Goal: Book appointment/travel/reservation

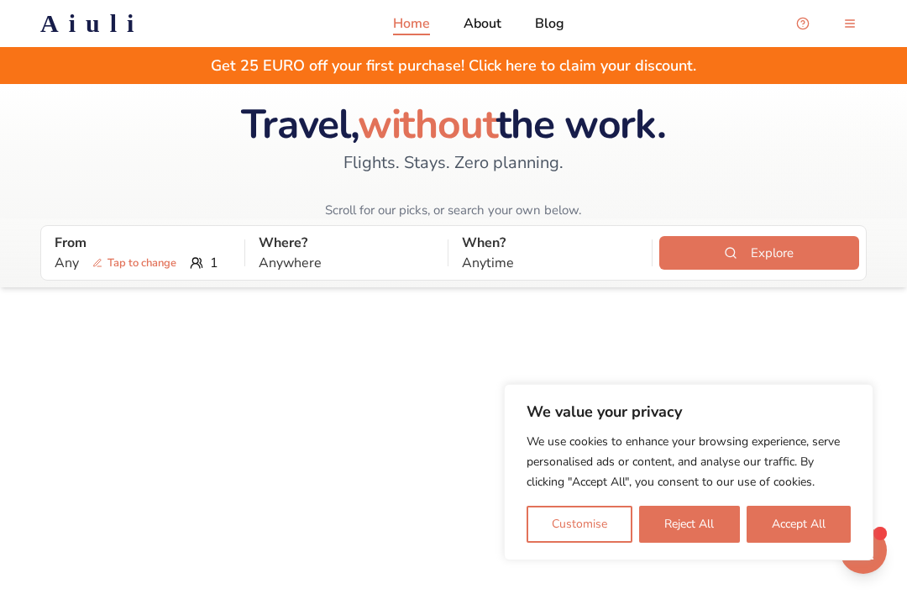
click at [800, 528] on button "Accept All" at bounding box center [799, 524] width 104 height 37
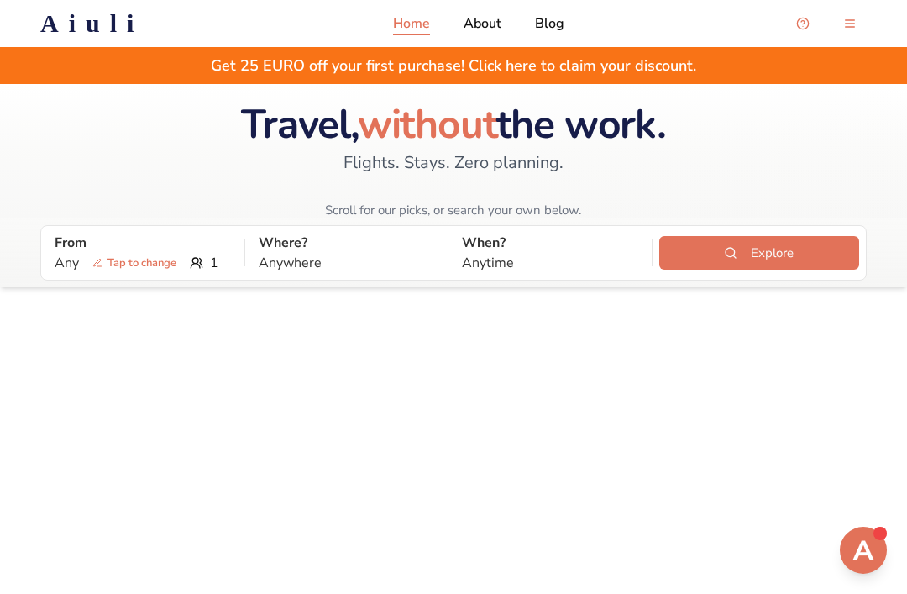
click at [69, 263] on p "Any Tap to change" at bounding box center [119, 263] width 128 height 20
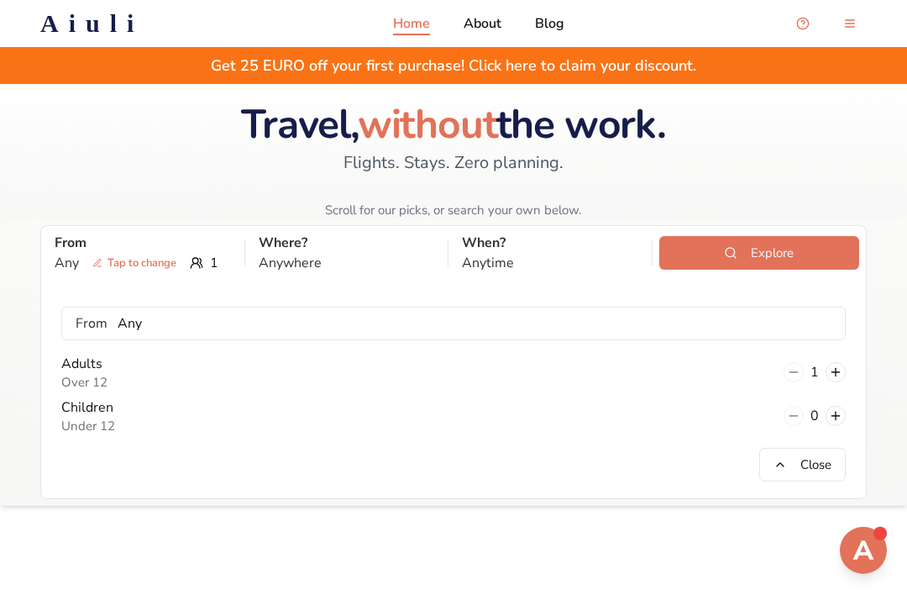
click at [836, 377] on button at bounding box center [835, 372] width 20 height 20
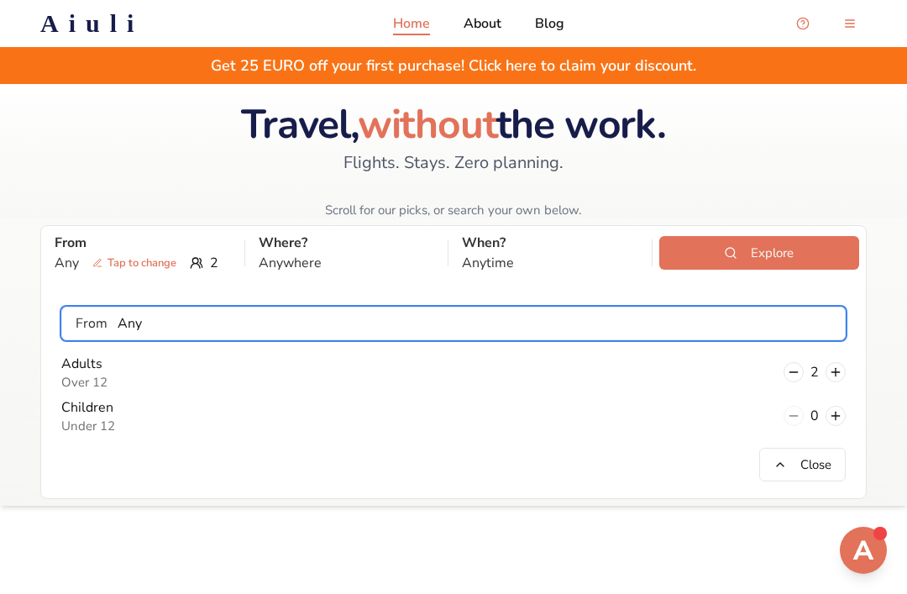
click at [112, 328] on input "Any" at bounding box center [475, 324] width 737 height 34
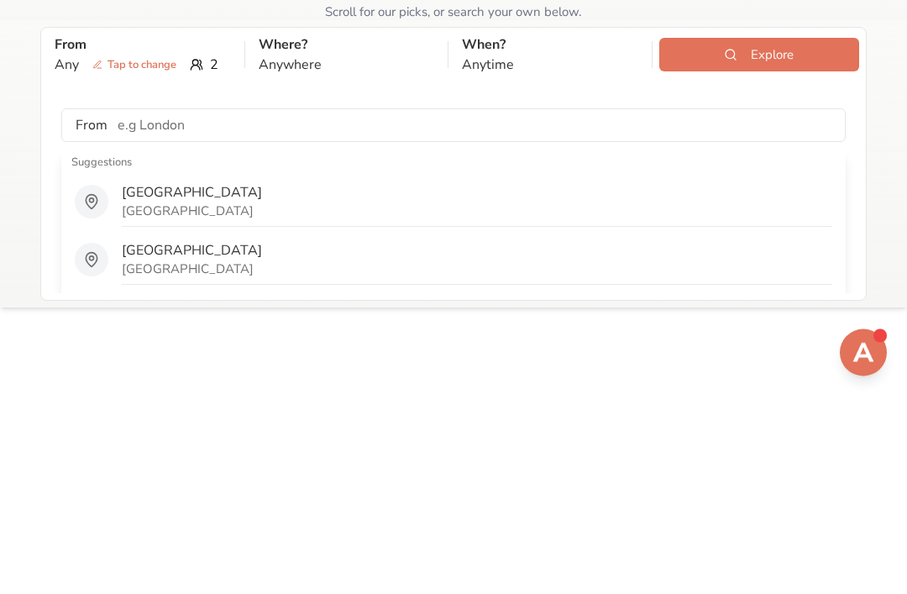
scroll to position [198, 0]
click at [212, 57] on div "Any Tap to change 2" at bounding box center [143, 65] width 176 height 20
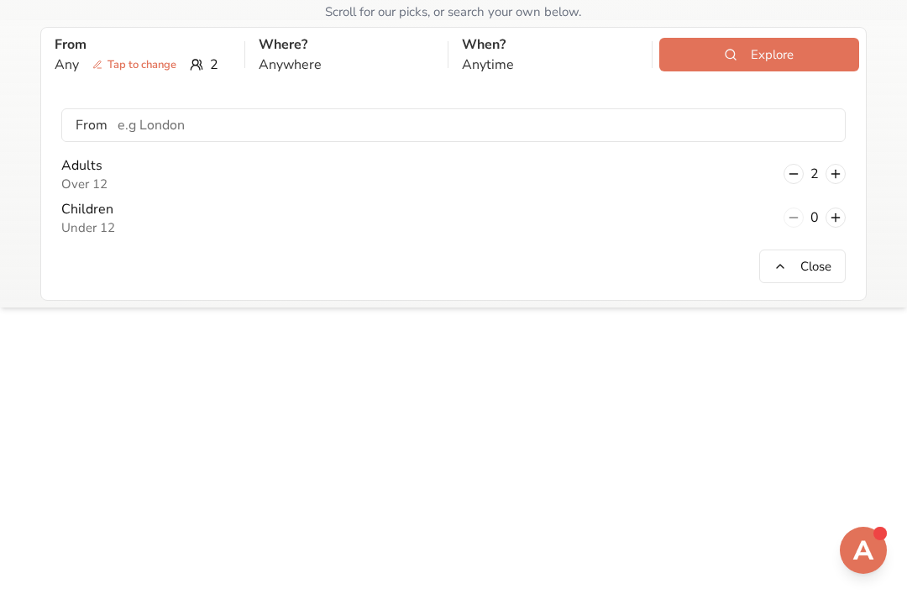
click at [794, 176] on button at bounding box center [793, 174] width 20 height 20
click at [296, 52] on p "Where?" at bounding box center [347, 44] width 176 height 20
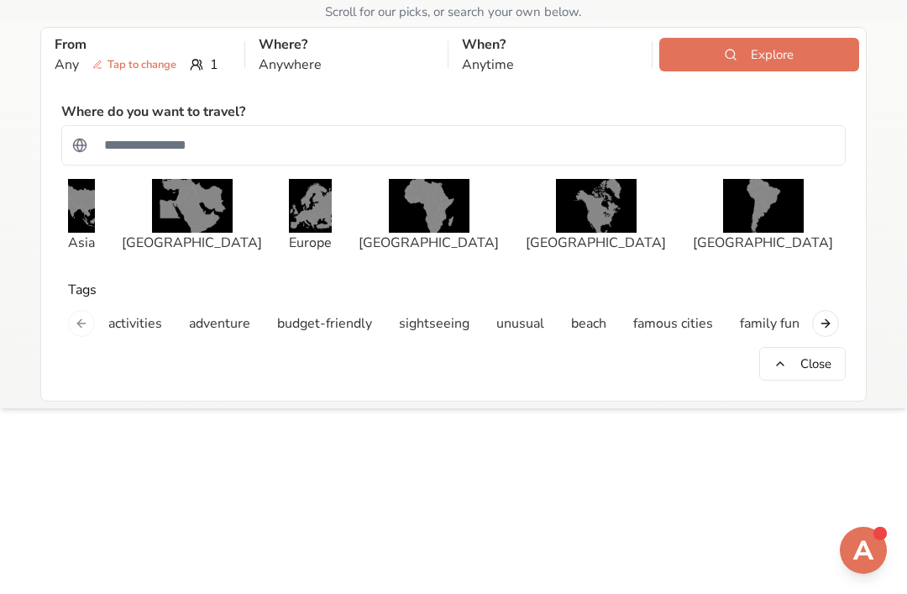
click at [289, 209] on img "button" at bounding box center [310, 206] width 43 height 54
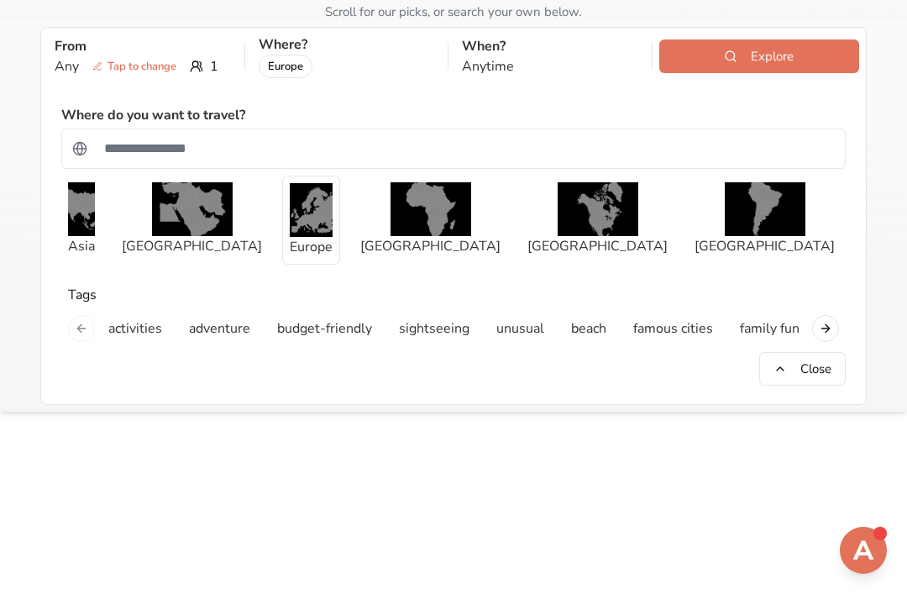
click at [493, 65] on p "Anytime" at bounding box center [550, 66] width 176 height 20
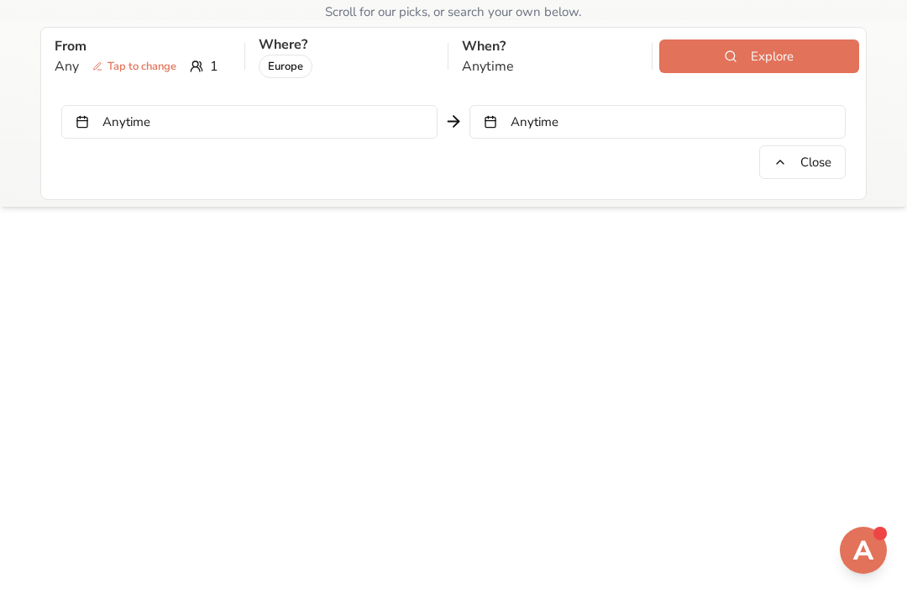
click at [153, 105] on button "Anytime" at bounding box center [249, 122] width 376 height 34
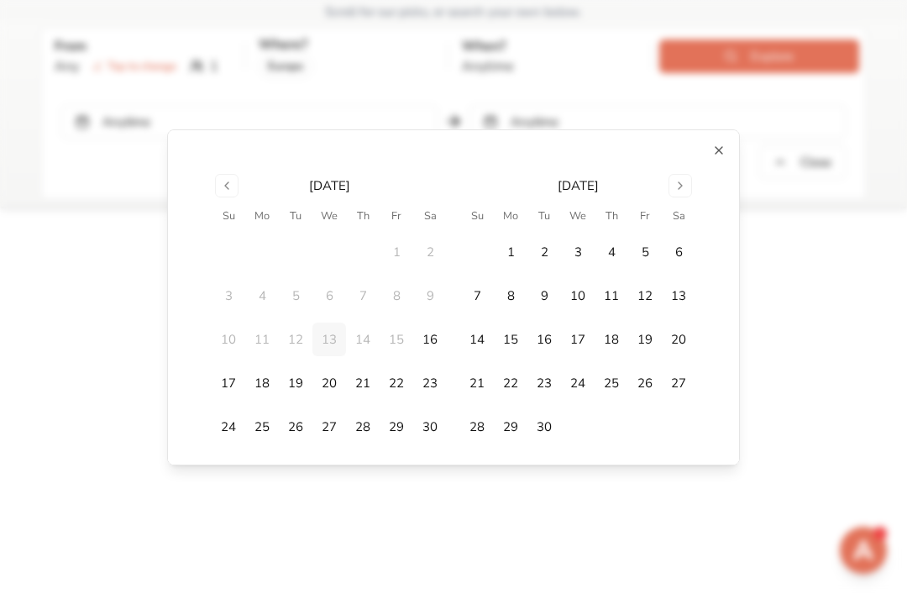
click at [227, 441] on button "24" at bounding box center [229, 427] width 34 height 34
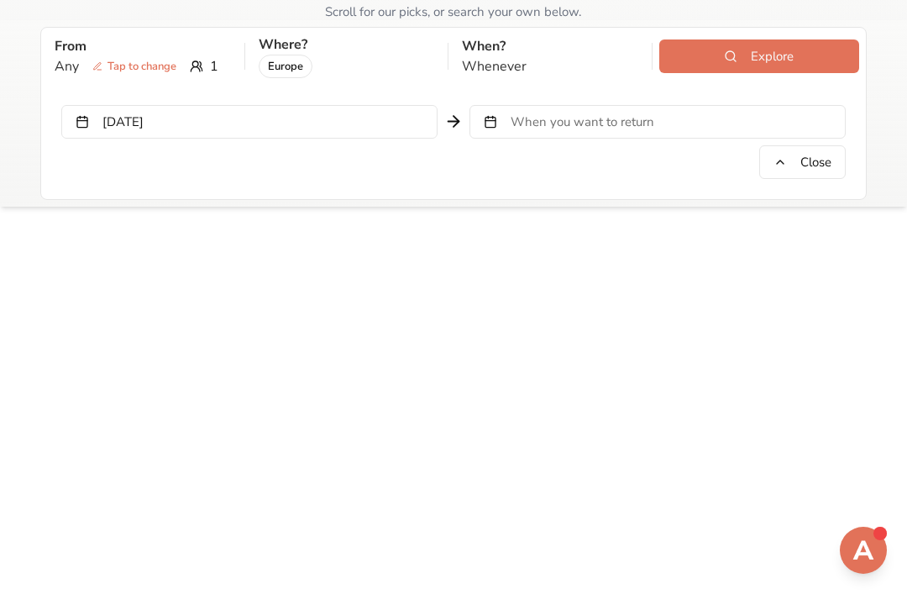
click at [115, 130] on button "[DATE]" at bounding box center [249, 122] width 376 height 34
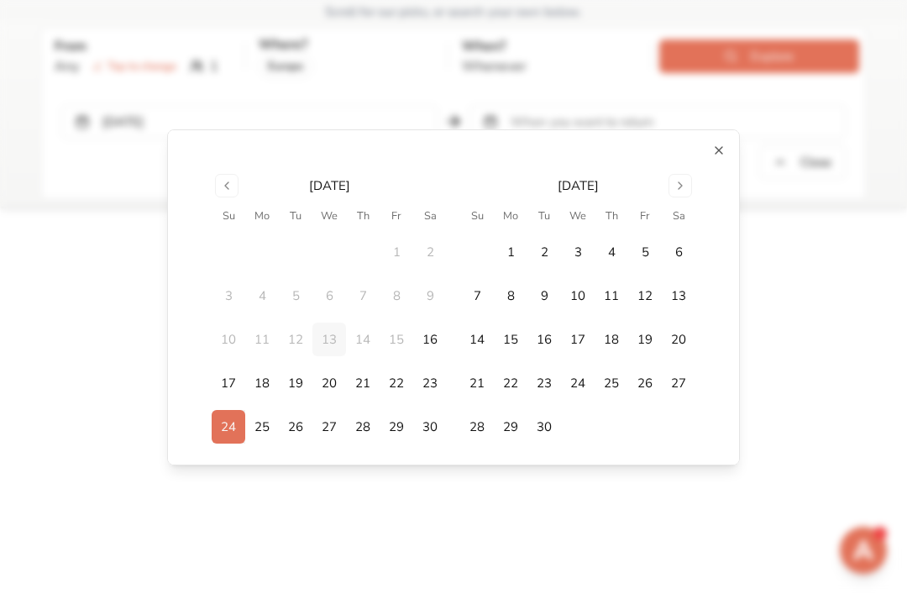
click at [263, 422] on button "25" at bounding box center [262, 427] width 34 height 34
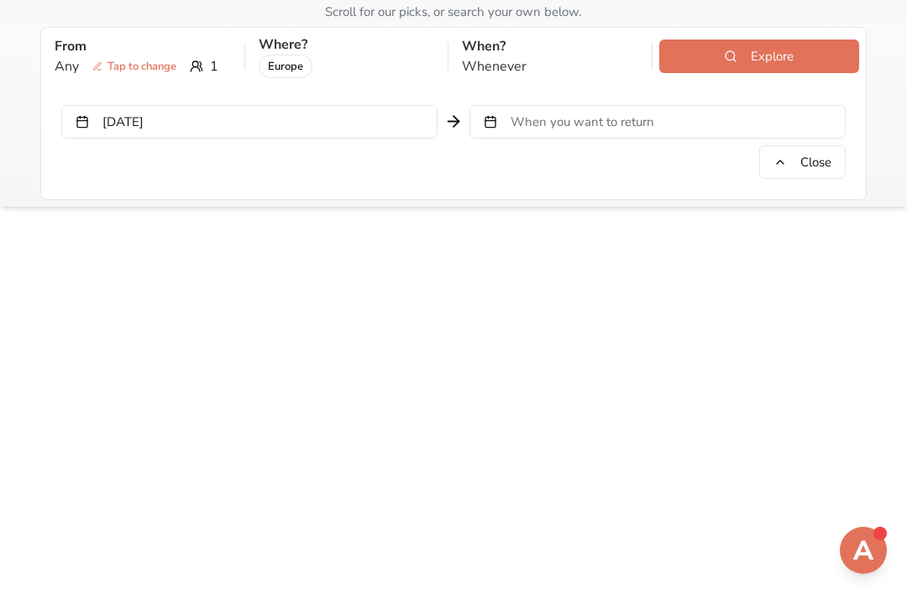
click at [625, 122] on span "When you want to return" at bounding box center [583, 121] width 144 height 17
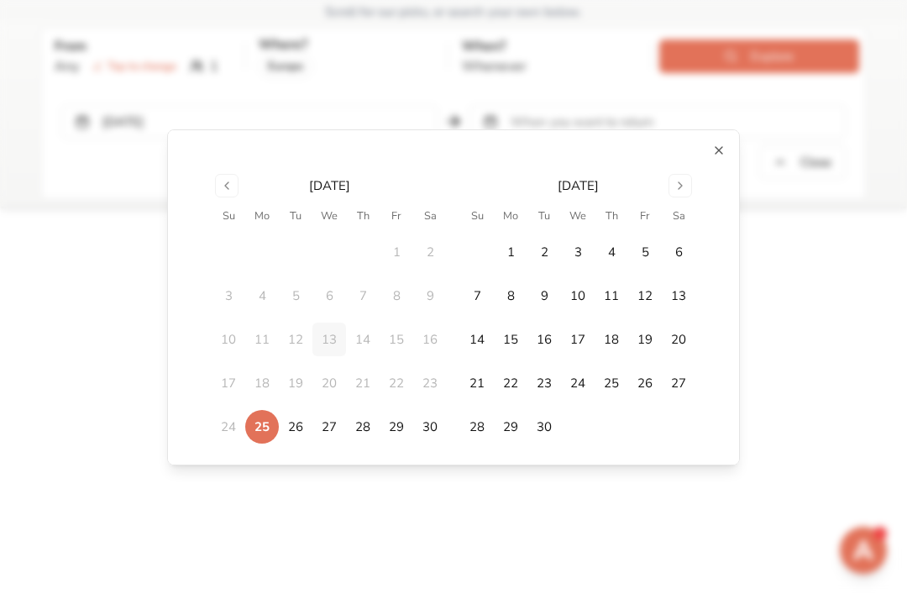
click at [477, 250] on td at bounding box center [477, 252] width 34 height 34
click at [681, 193] on button "Go to next month" at bounding box center [680, 186] width 24 height 24
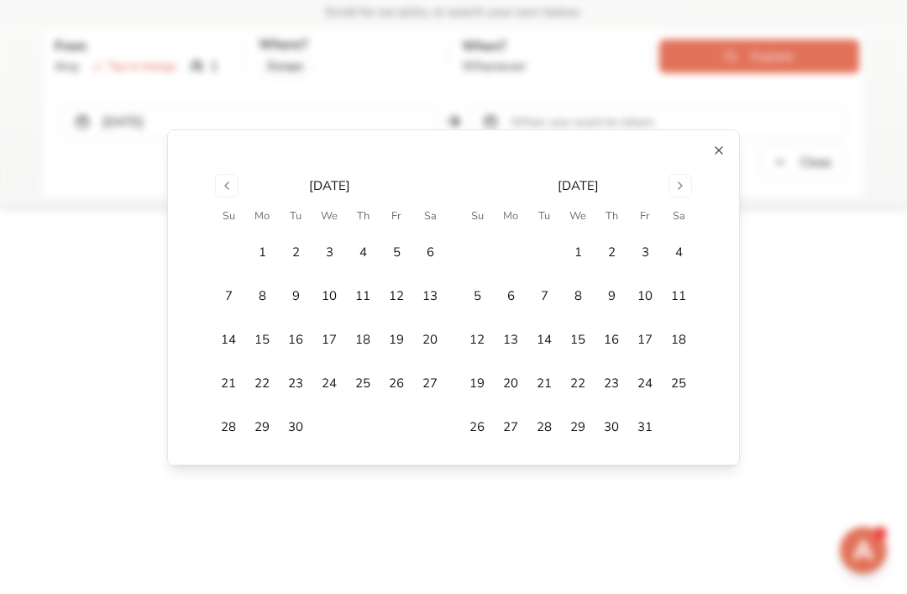
click at [217, 188] on button "Go to previous month" at bounding box center [227, 186] width 24 height 24
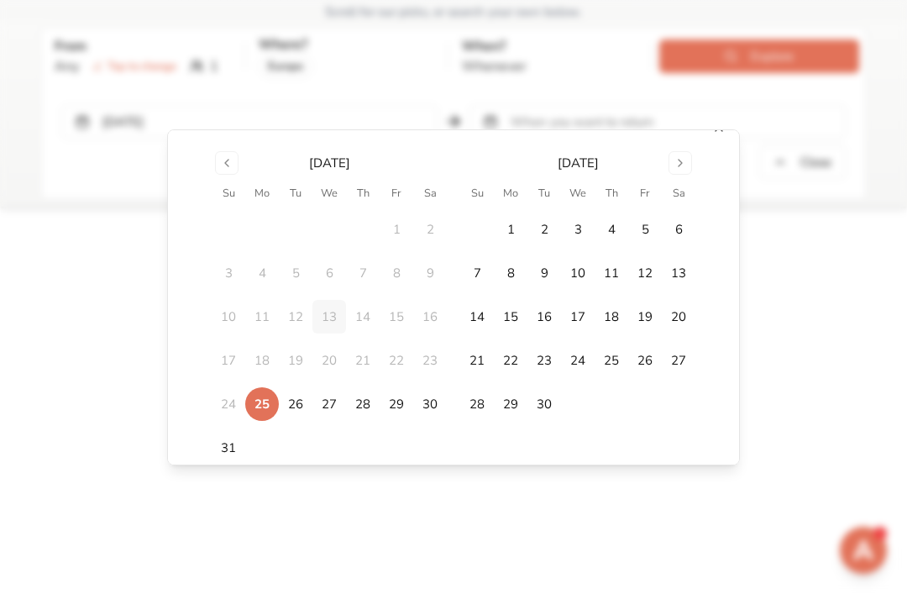
scroll to position [23, 0]
click at [226, 448] on button "31" at bounding box center [229, 448] width 34 height 34
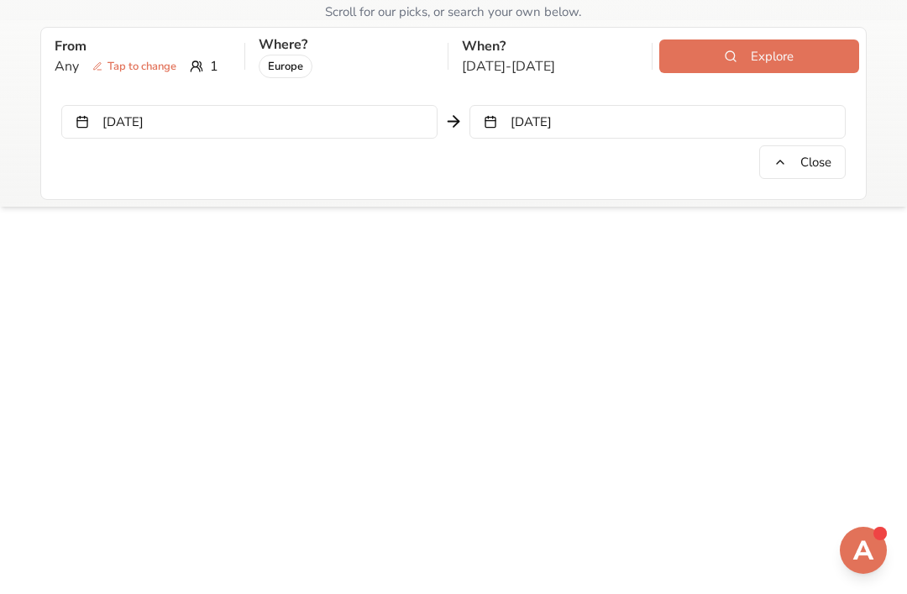
click at [826, 54] on button "Explore" at bounding box center [759, 56] width 200 height 34
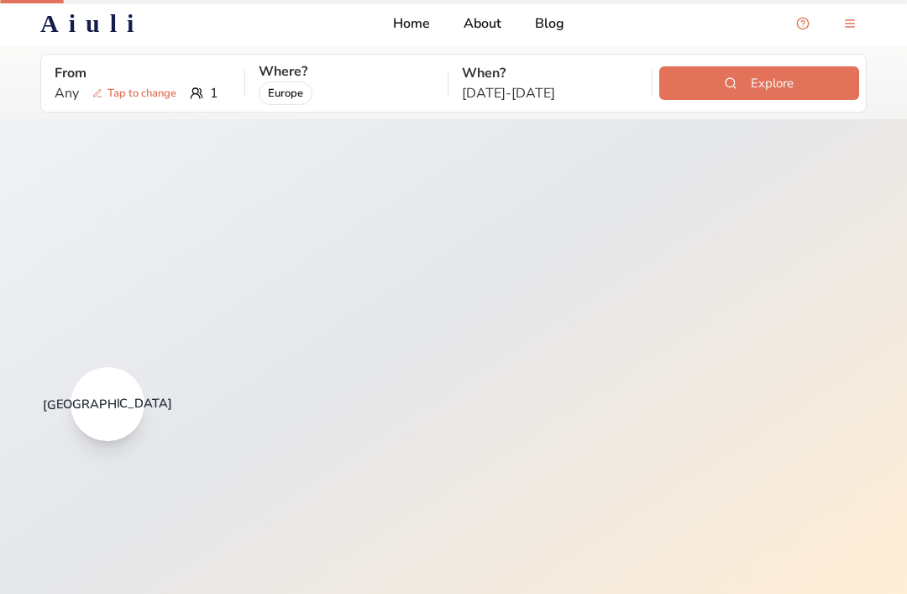
scroll to position [54, 0]
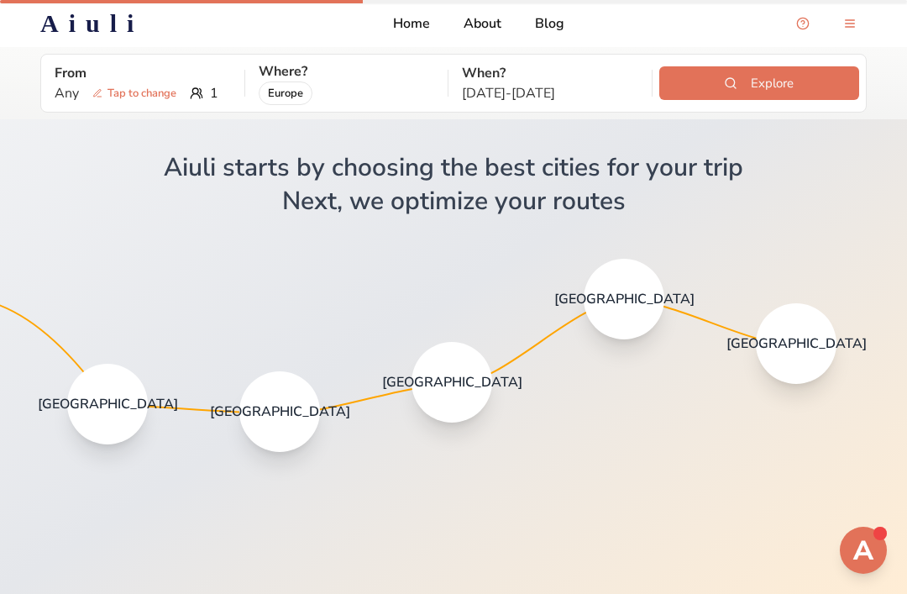
click at [59, 63] on p "From" at bounding box center [143, 73] width 176 height 20
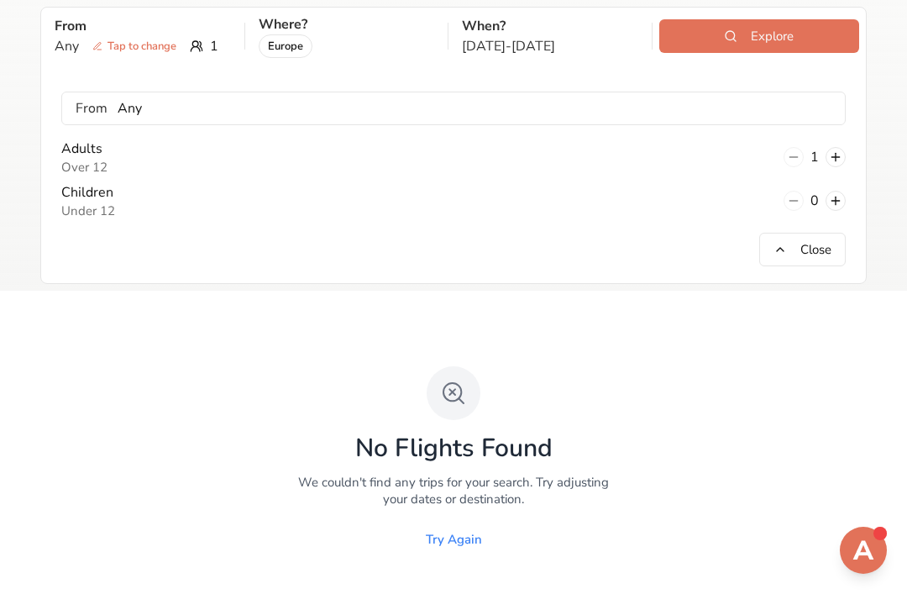
click at [94, 106] on p "From" at bounding box center [92, 108] width 32 height 20
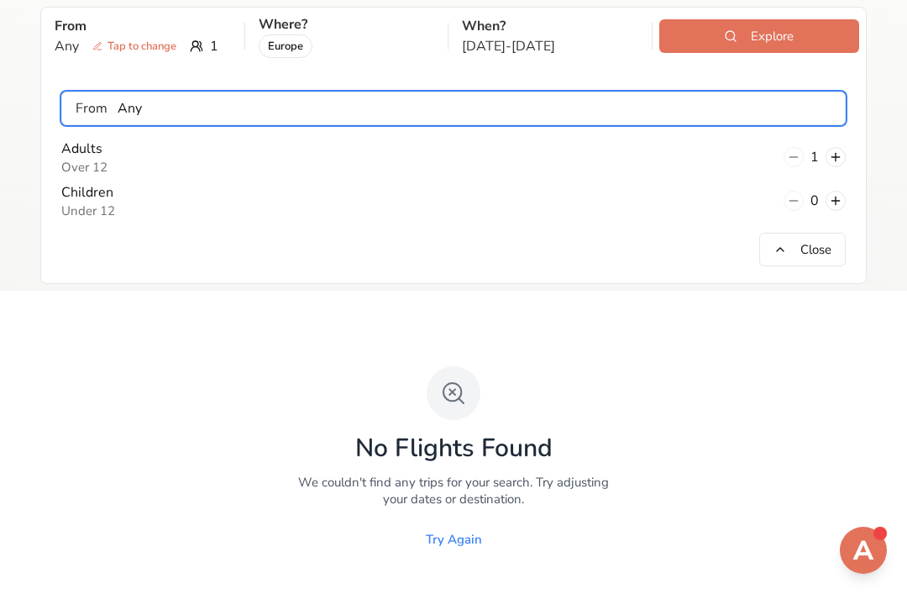
click at [154, 102] on input "Any" at bounding box center [475, 109] width 737 height 34
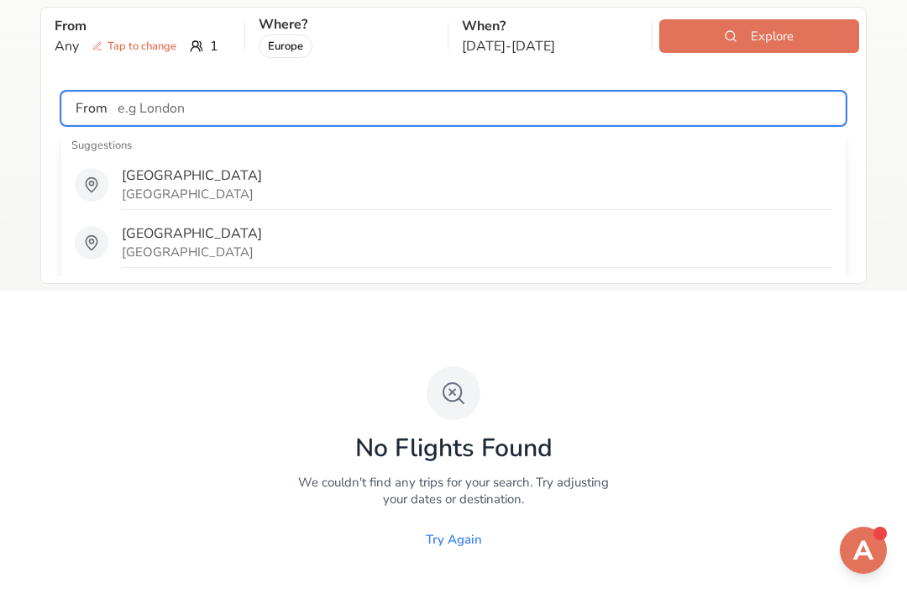
type input "S"
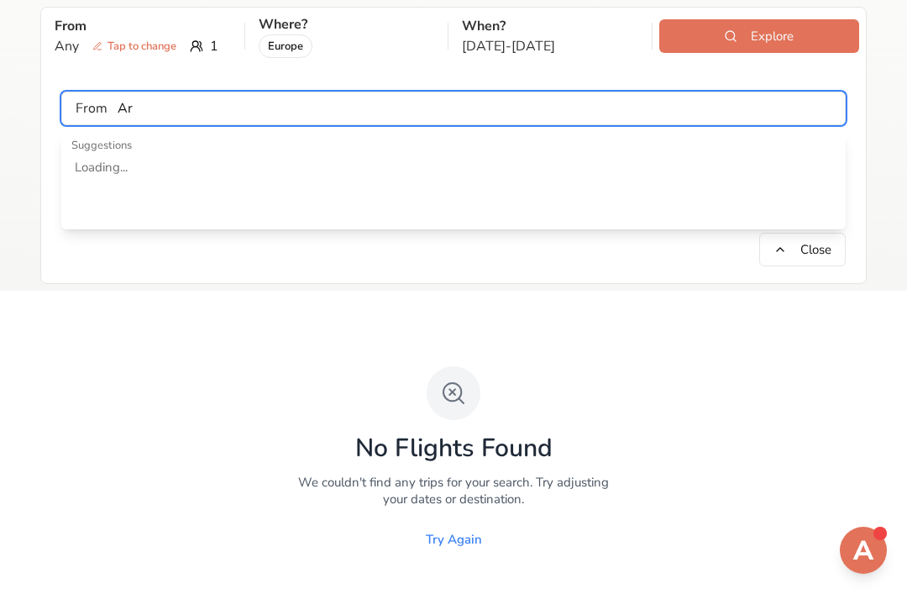
type input "A"
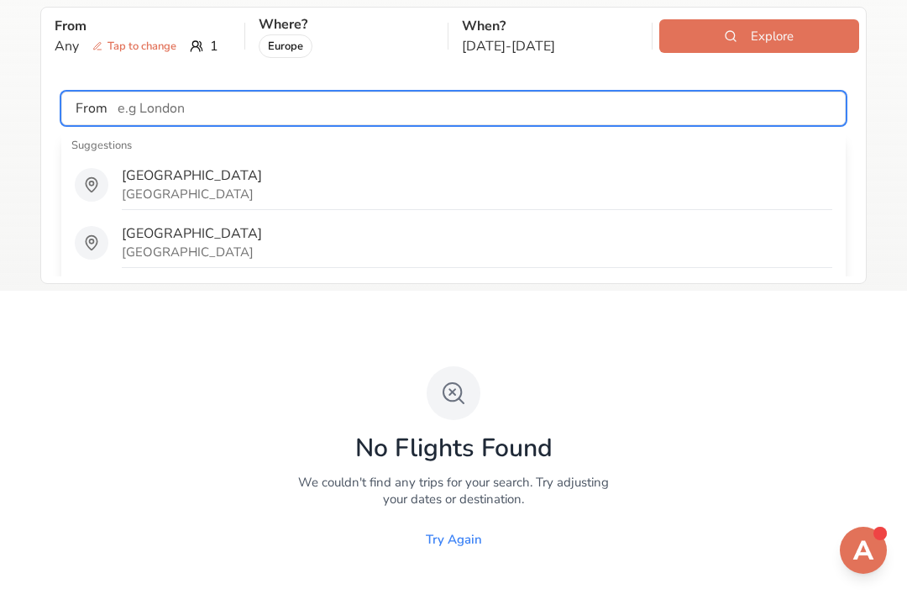
type input "K"
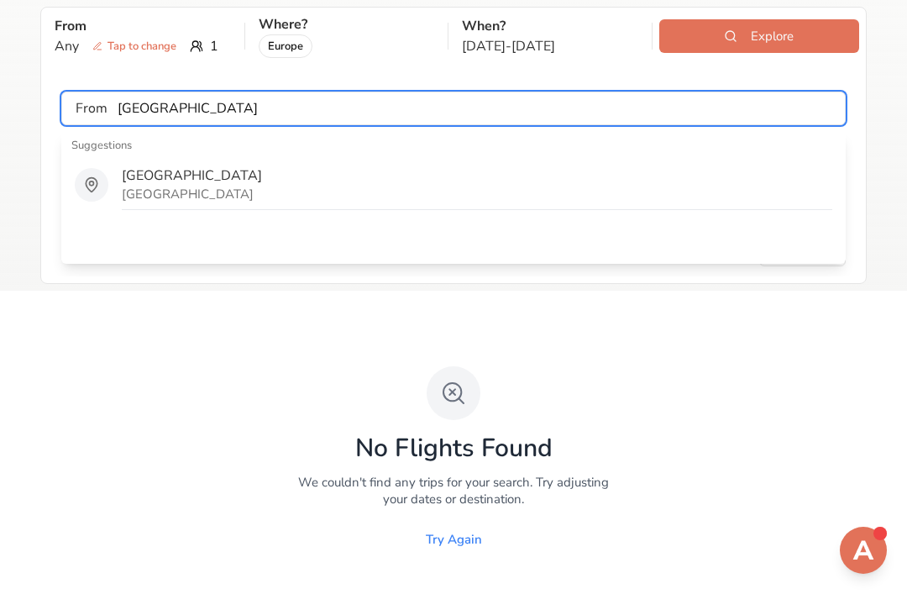
type input "[GEOGRAPHIC_DATA]"
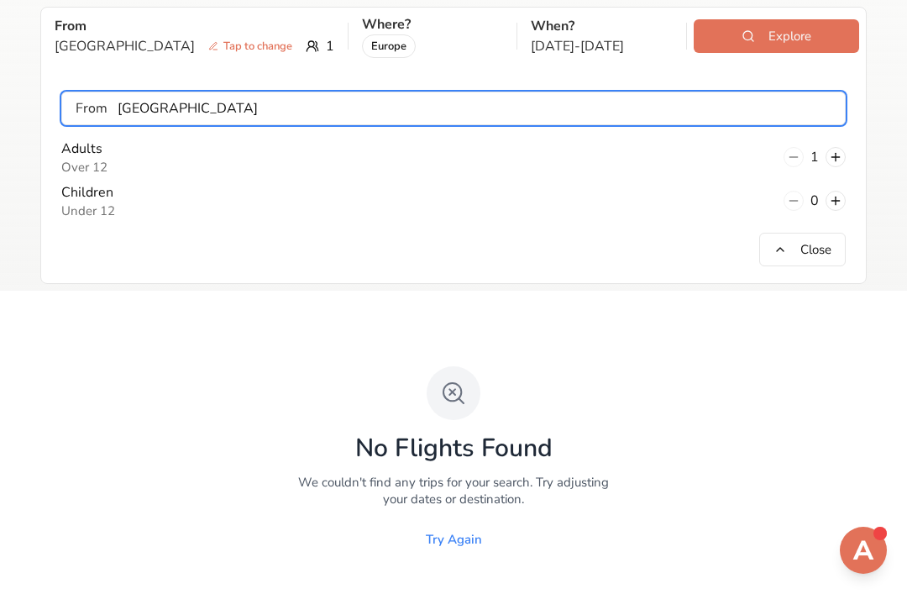
click at [608, 123] on input "[GEOGRAPHIC_DATA]" at bounding box center [475, 109] width 737 height 34
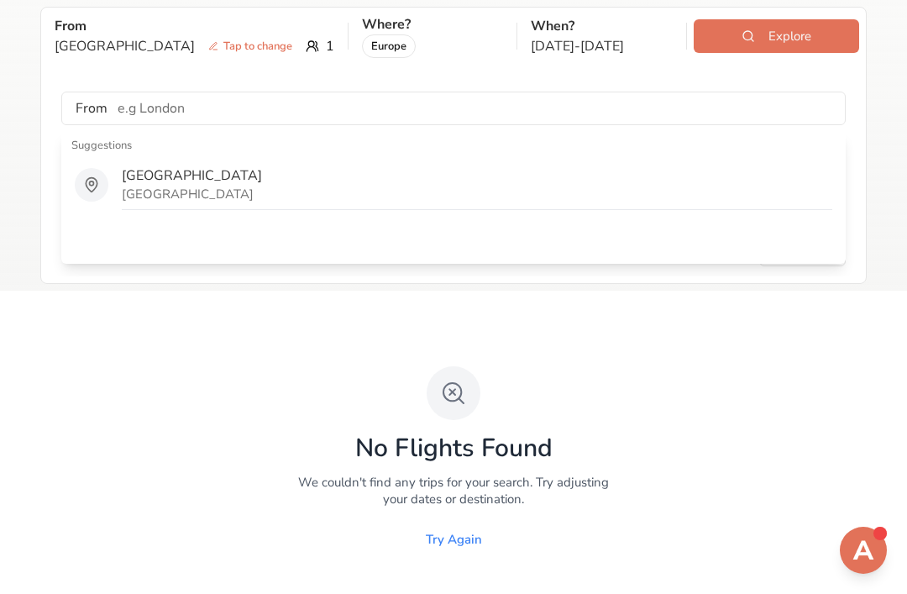
type input "[GEOGRAPHIC_DATA]"
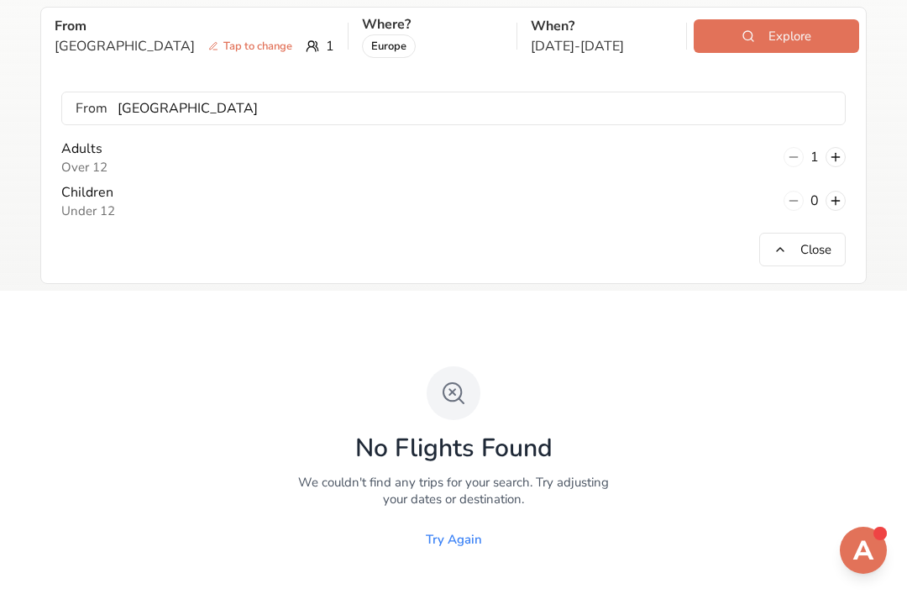
click at [815, 43] on button "Explore" at bounding box center [776, 36] width 165 height 34
